Goal: Task Accomplishment & Management: Use online tool/utility

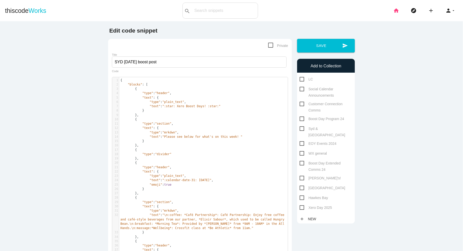
click at [396, 10] on icon "home" at bounding box center [396, 11] width 6 height 16
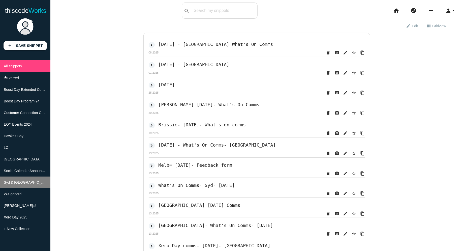
click at [21, 180] on li "Syd & [GEOGRAPHIC_DATA]" at bounding box center [25, 182] width 50 height 12
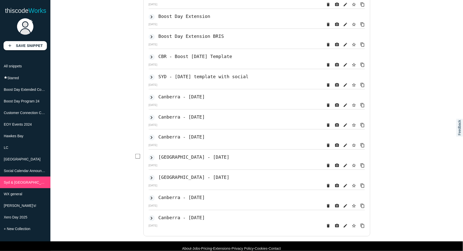
scroll to position [88, 0]
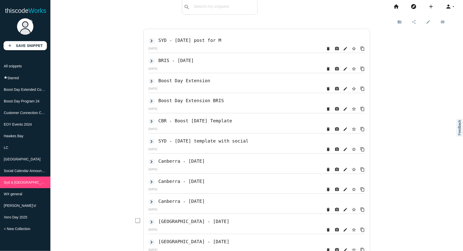
scroll to position [3, 0]
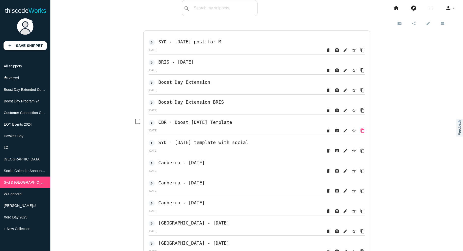
click at [363, 55] on icon "content_copy" at bounding box center [362, 50] width 5 height 9
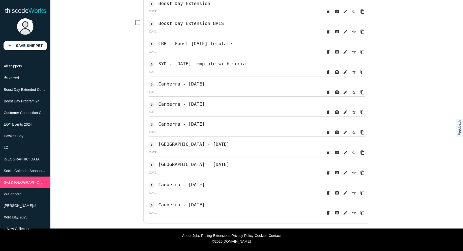
scroll to position [0, 0]
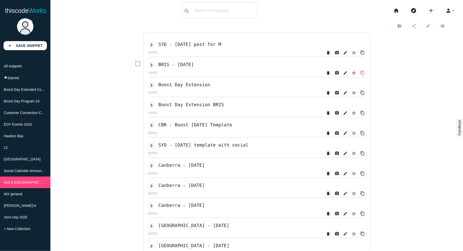
click at [363, 57] on icon "content_copy" at bounding box center [362, 52] width 5 height 9
